Goal: Task Accomplishment & Management: Manage account settings

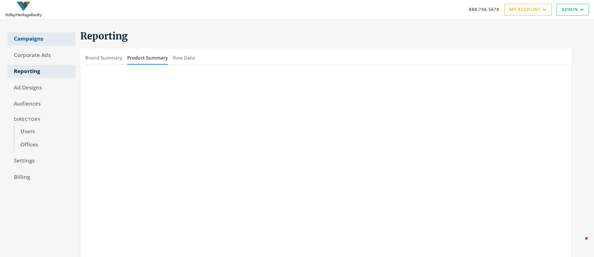
click at [30, 37] on link "Campaigns" at bounding box center [42, 38] width 68 height 13
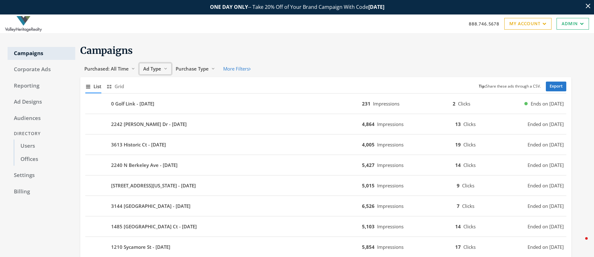
click at [151, 70] on span "Ad Type" at bounding box center [152, 69] width 18 height 6
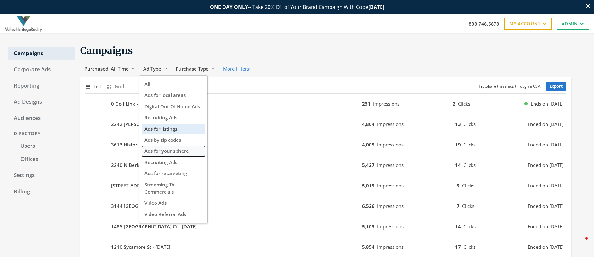
click at [182, 149] on span "Ads for your sphere" at bounding box center [167, 151] width 44 height 6
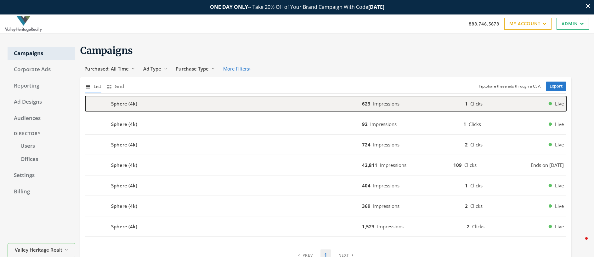
click at [119, 102] on b "Sphere (4k)" at bounding box center [124, 103] width 26 height 7
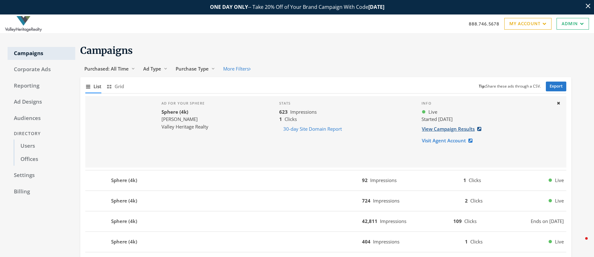
click at [443, 130] on link "View Campaign Results" at bounding box center [454, 129] width 64 height 12
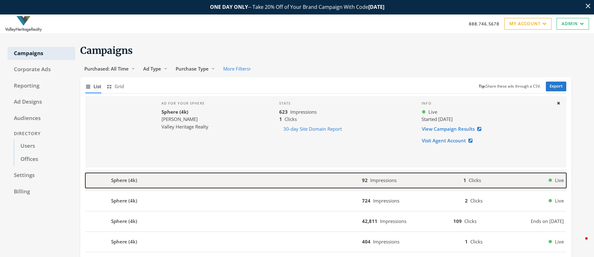
click at [135, 181] on b "Sphere (4k)" at bounding box center [124, 180] width 26 height 7
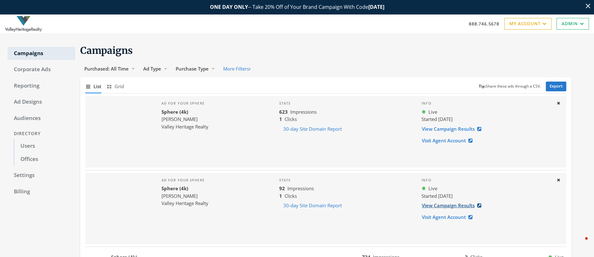
click at [431, 207] on link "View Campaign Results" at bounding box center [454, 206] width 64 height 12
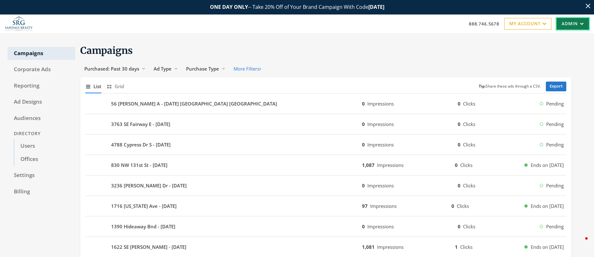
click at [564, 25] on link "Admin" at bounding box center [573, 24] width 32 height 12
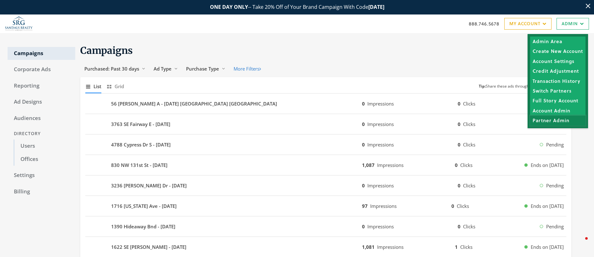
click at [560, 119] on link "Partner Admin" at bounding box center [557, 121] width 55 height 10
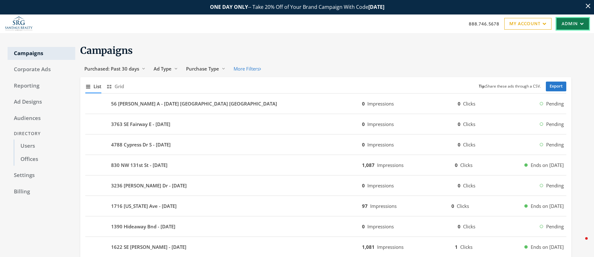
click at [575, 25] on link "Admin" at bounding box center [573, 24] width 32 height 12
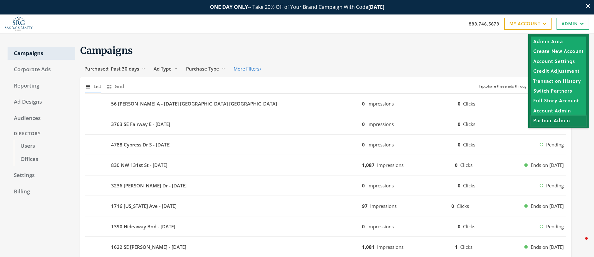
click at [565, 121] on link "Partner Admin" at bounding box center [558, 121] width 55 height 10
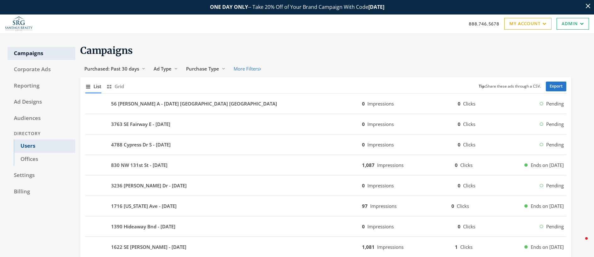
click at [30, 144] on link "Users" at bounding box center [44, 146] width 61 height 13
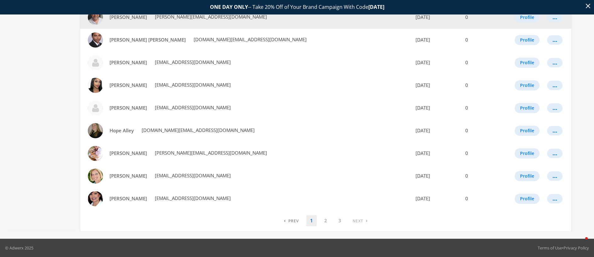
scroll to position [352, 0]
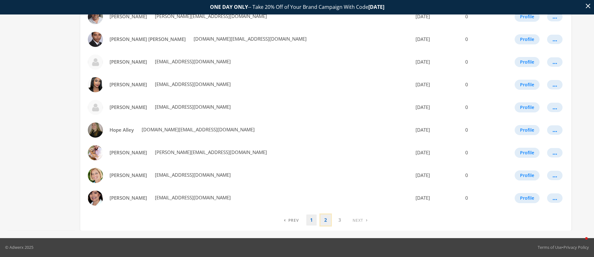
click at [329, 219] on link "2" at bounding box center [326, 220] width 10 height 11
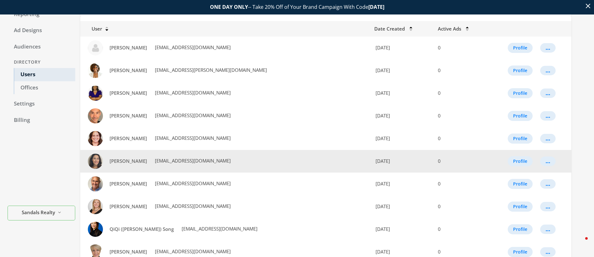
scroll to position [220, 0]
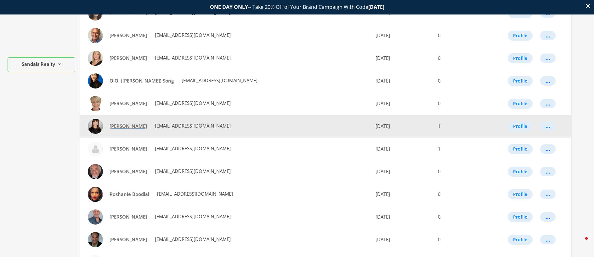
click at [136, 126] on span "Rhoda Farbowitz" at bounding box center [128, 126] width 37 height 6
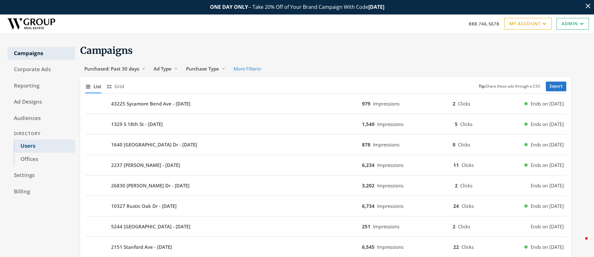
click at [28, 146] on link "Users" at bounding box center [44, 146] width 61 height 13
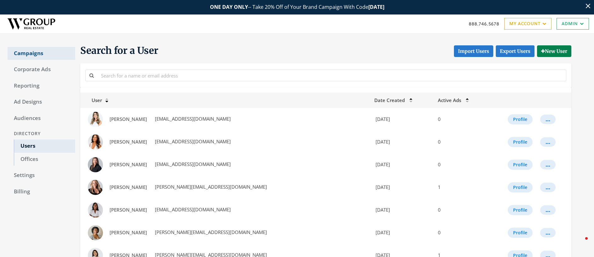
click at [27, 51] on link "Campaigns" at bounding box center [42, 53] width 68 height 13
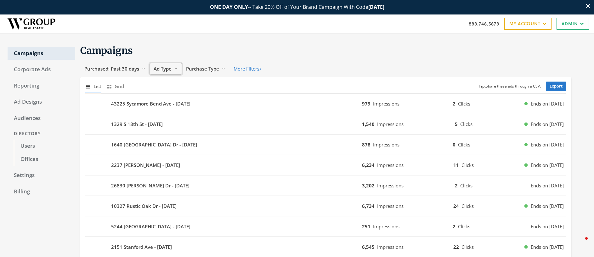
click at [165, 68] on span "Ad Type" at bounding box center [163, 69] width 18 height 6
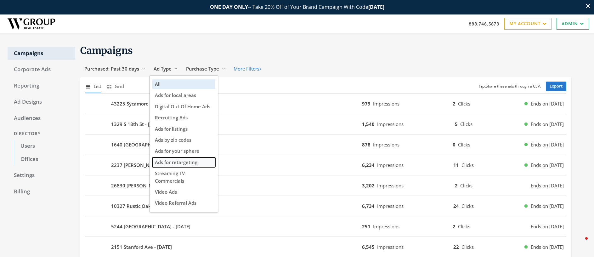
click at [175, 163] on span "Ads for retargeting" at bounding box center [176, 162] width 43 height 6
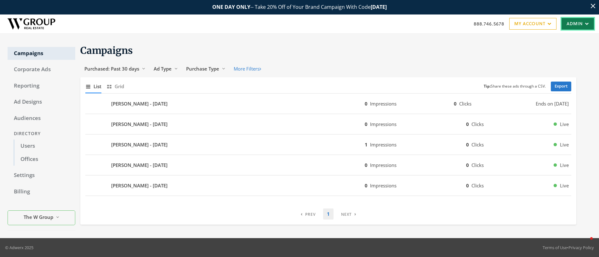
click at [580, 24] on link "Admin" at bounding box center [578, 24] width 32 height 12
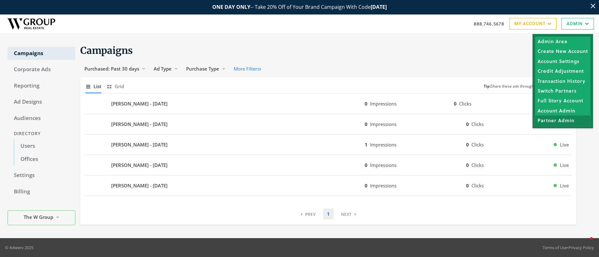
click at [550, 119] on link "Partner Admin" at bounding box center [562, 121] width 55 height 10
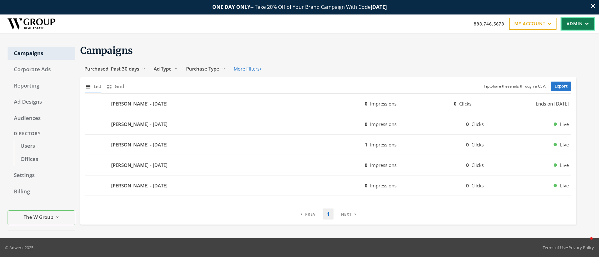
click at [572, 24] on link "Admin" at bounding box center [578, 24] width 32 height 12
click at [572, 25] on link "Admin" at bounding box center [578, 24] width 32 height 12
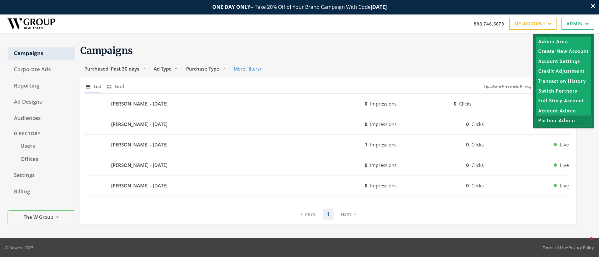
click at [562, 122] on link "Partner Admin" at bounding box center [563, 121] width 55 height 10
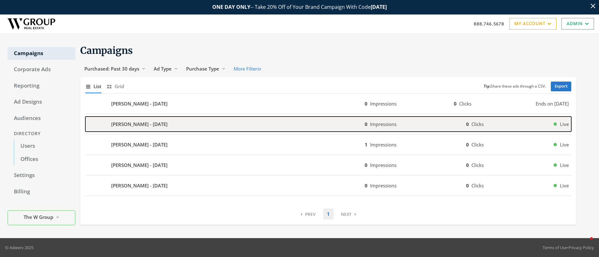
click at [124, 124] on b "Beatriz Adcox - 2025-09-09" at bounding box center [139, 124] width 56 height 7
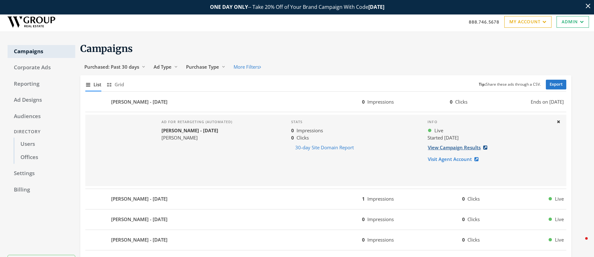
scroll to position [3, 0]
click at [464, 147] on link "View Campaign Results" at bounding box center [460, 147] width 64 height 12
